Goal: Transaction & Acquisition: Purchase product/service

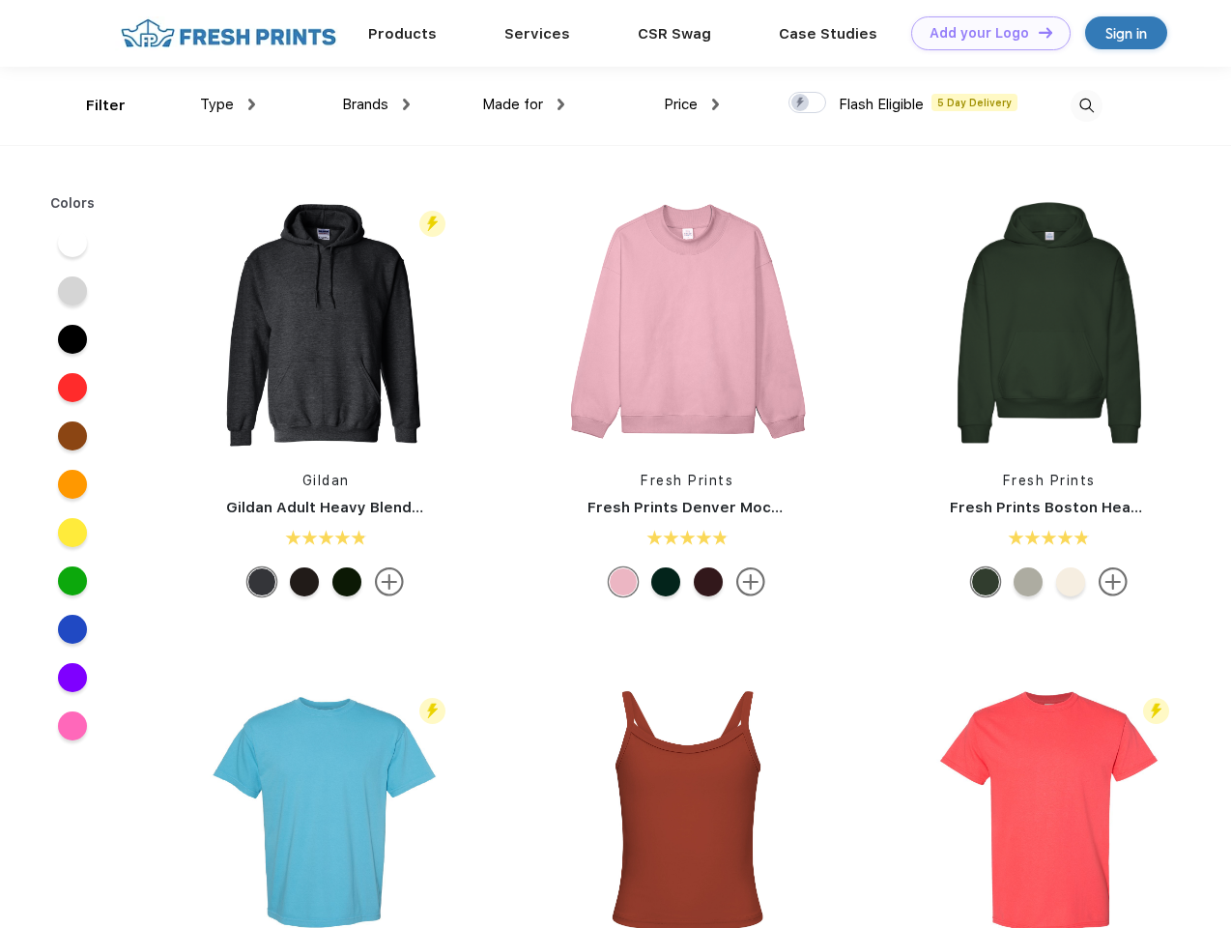
click at [984, 33] on link "Add your Logo Design Tool" at bounding box center [990, 33] width 159 height 34
click at [0, 0] on div "Design Tool" at bounding box center [0, 0] width 0 height 0
click at [1037, 32] on link "Add your Logo Design Tool" at bounding box center [990, 33] width 159 height 34
click at [93, 105] on div "Filter" at bounding box center [106, 106] width 40 height 22
click at [228, 104] on span "Type" at bounding box center [217, 104] width 34 height 17
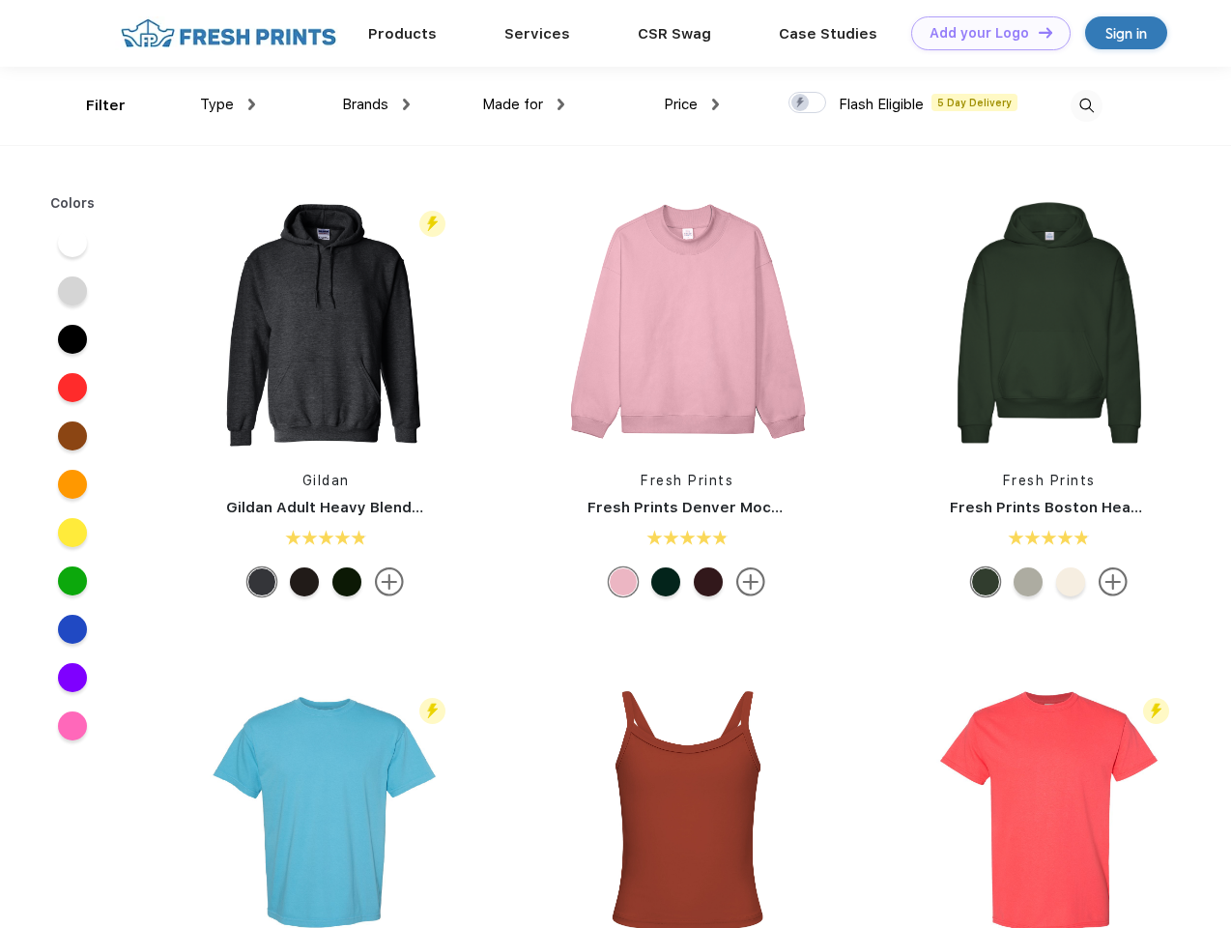
click at [376, 104] on span "Brands" at bounding box center [365, 104] width 46 height 17
click at [524, 104] on span "Made for" at bounding box center [512, 104] width 61 height 17
click at [692, 104] on span "Price" at bounding box center [681, 104] width 34 height 17
click at [808, 103] on div at bounding box center [807, 102] width 38 height 21
click at [801, 103] on input "checkbox" at bounding box center [794, 97] width 13 height 13
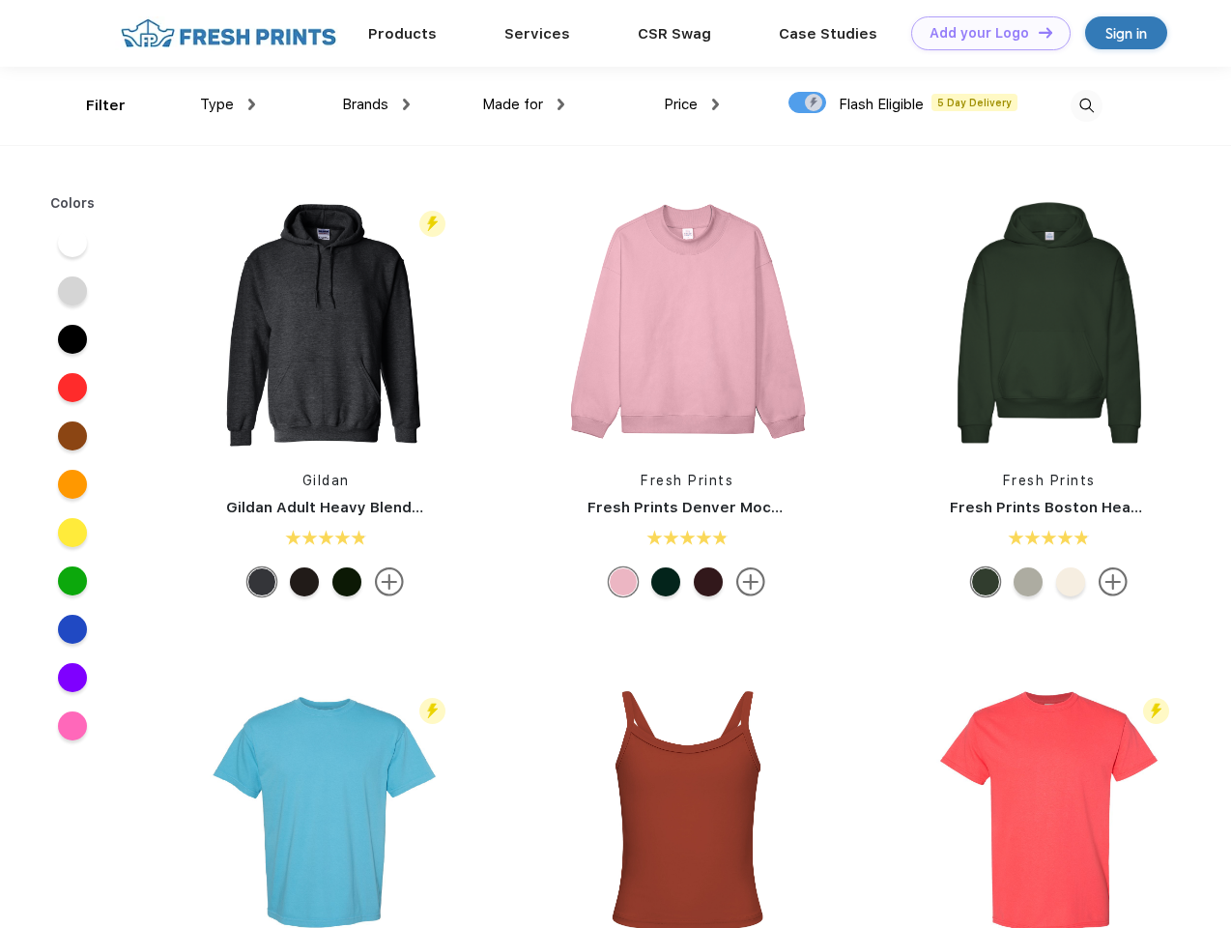
click at [1086, 105] on img at bounding box center [1087, 106] width 32 height 32
